Goal: Task Accomplishment & Management: Manage account settings

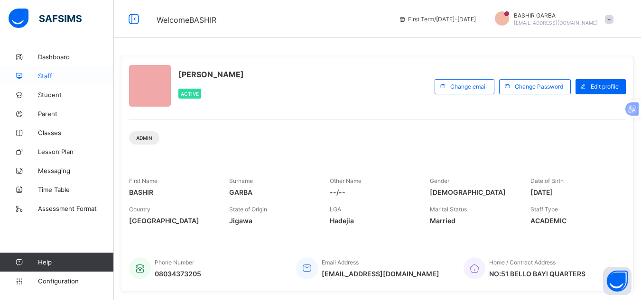
click at [57, 77] on span "Staff" at bounding box center [76, 76] width 76 height 8
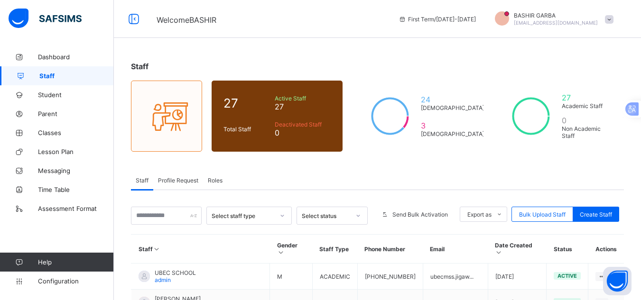
click at [221, 181] on span "Roles" at bounding box center [215, 180] width 15 height 7
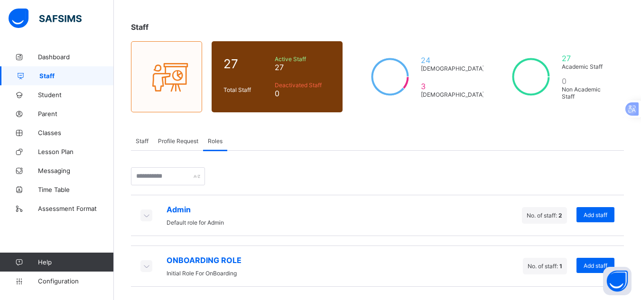
scroll to position [40, 0]
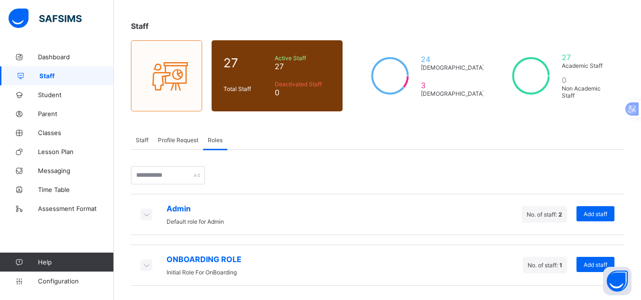
click at [145, 214] on icon at bounding box center [146, 214] width 10 height 9
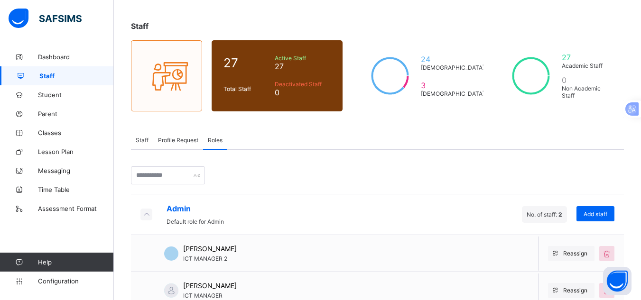
click at [266, 161] on div "Admin Default role for Admin No. of staff: 2 Add staff BASHIR GARBA ICT MANAGER…" at bounding box center [377, 255] width 493 height 210
click at [294, 163] on div "Admin Default role for Admin No. of staff: 2 Add staff BASHIR GARBA ICT MANAGER…" at bounding box center [377, 255] width 493 height 210
click at [143, 215] on icon at bounding box center [146, 214] width 10 height 9
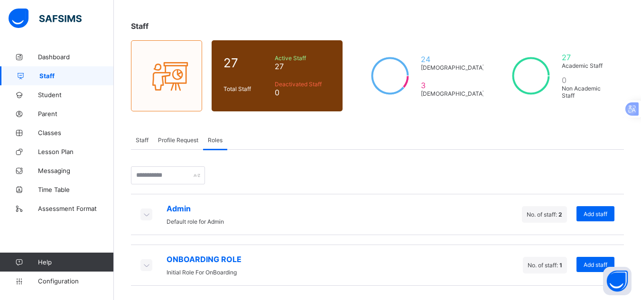
click at [145, 264] on icon at bounding box center [146, 264] width 10 height 9
click at [420, 156] on div "Admin Default role for Admin No. of staff: 2 Add staff ONBOARDING ROLE Initial …" at bounding box center [377, 236] width 493 height 173
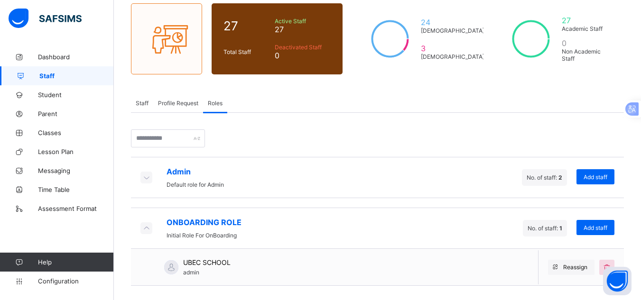
click at [145, 228] on icon at bounding box center [146, 227] width 10 height 9
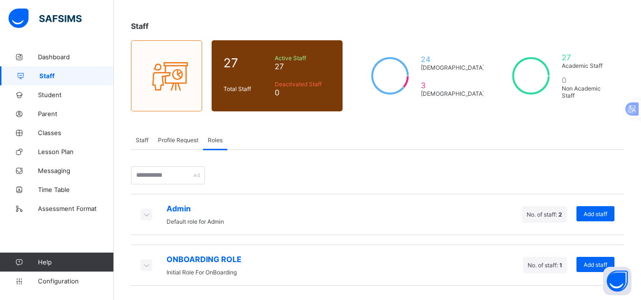
scroll to position [40, 0]
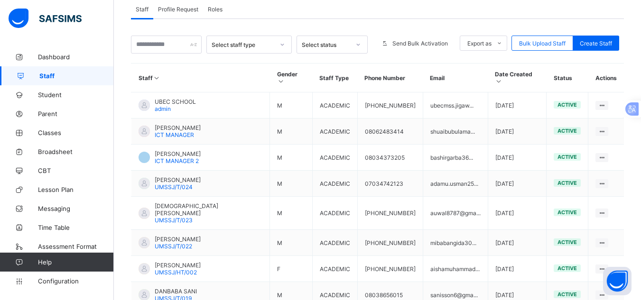
scroll to position [173, 0]
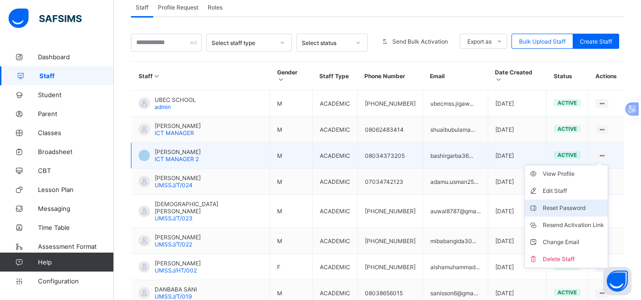
click at [596, 204] on div "Reset Password" at bounding box center [573, 208] width 61 height 9
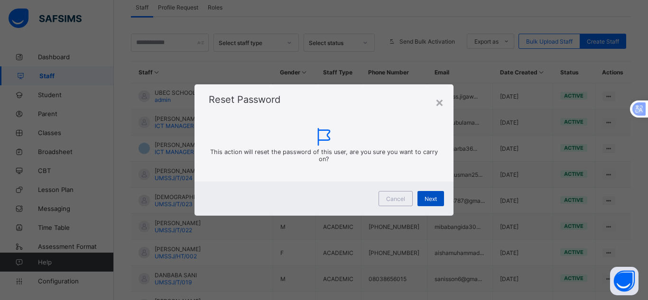
click at [434, 198] on span "Next" at bounding box center [431, 198] width 12 height 7
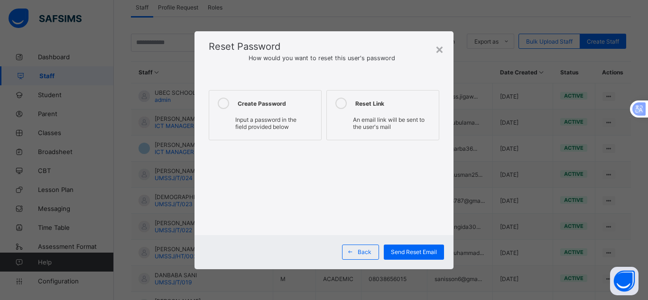
click at [217, 100] on div at bounding box center [223, 103] width 19 height 11
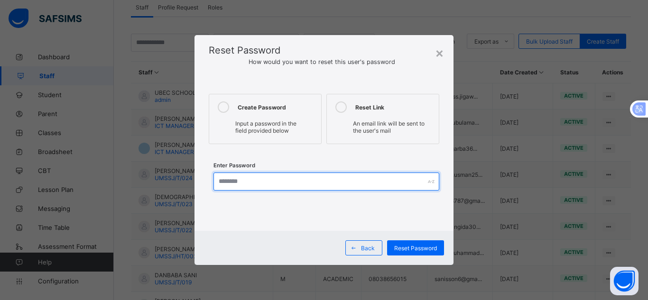
click at [273, 184] on input "text" at bounding box center [326, 182] width 226 height 18
type input "********"
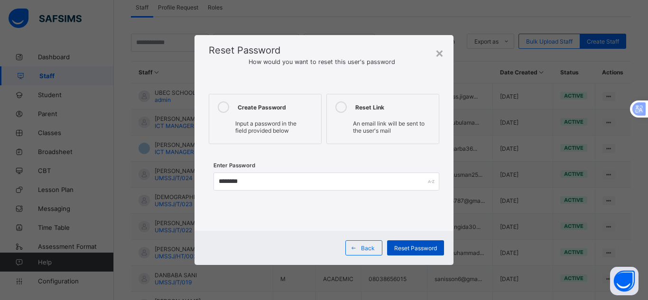
click at [430, 245] on span "Reset Password" at bounding box center [415, 248] width 43 height 7
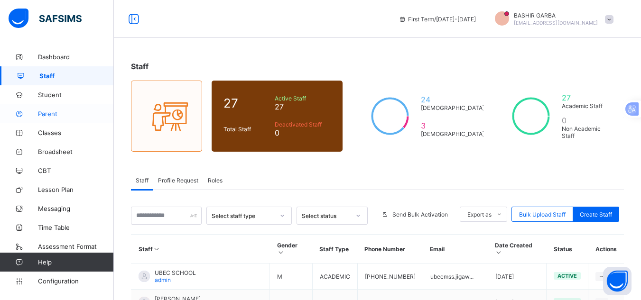
click at [67, 111] on span "Parent" at bounding box center [76, 114] width 76 height 8
